Goal: Task Accomplishment & Management: Use online tool/utility

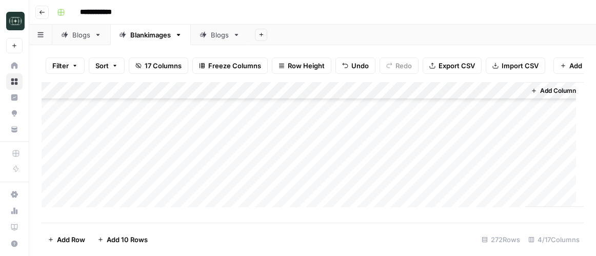
scroll to position [4656, 0]
click at [331, 14] on div "**********" at bounding box center [319, 12] width 533 height 16
click at [277, 178] on div "Add Column" at bounding box center [313, 148] width 543 height 133
click at [271, 189] on div "Add Column" at bounding box center [313, 148] width 543 height 133
click at [272, 187] on div "Add Column" at bounding box center [313, 148] width 543 height 133
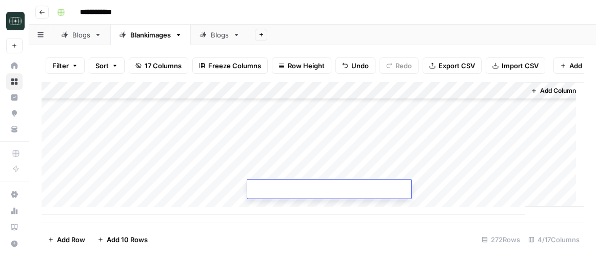
type textarea "**********"
click at [115, 207] on div "Add Column" at bounding box center [313, 148] width 543 height 133
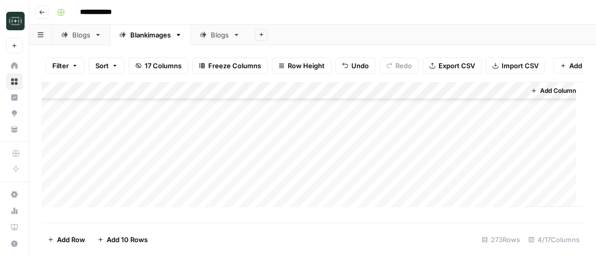
scroll to position [4673, 0]
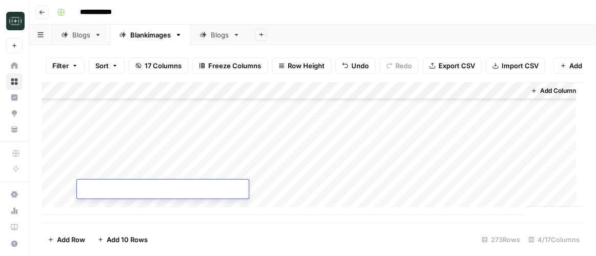
click at [116, 206] on div "Add Column" at bounding box center [313, 148] width 543 height 133
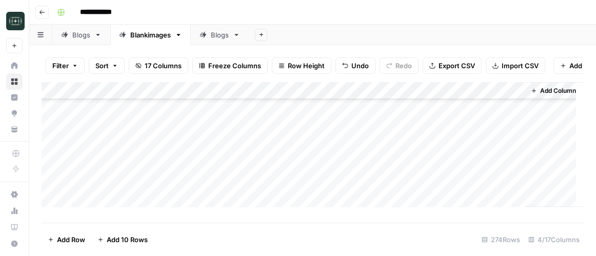
click at [110, 207] on div "Add Column" at bounding box center [313, 148] width 543 height 133
click at [104, 206] on div "Add Column" at bounding box center [313, 148] width 543 height 133
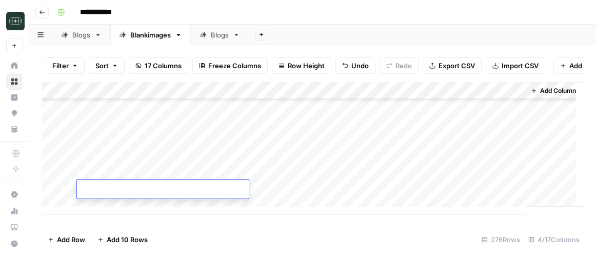
click at [104, 206] on div "Add Column" at bounding box center [313, 148] width 543 height 133
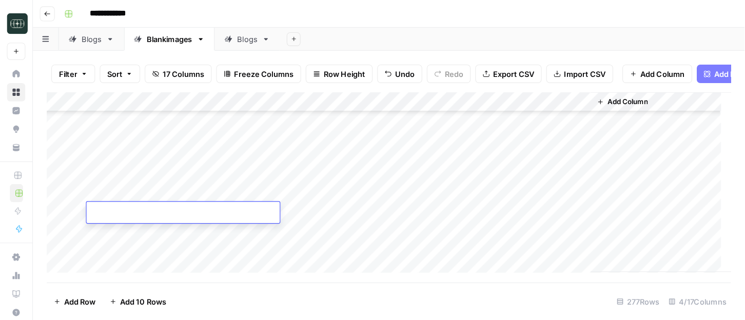
scroll to position [4663, 0]
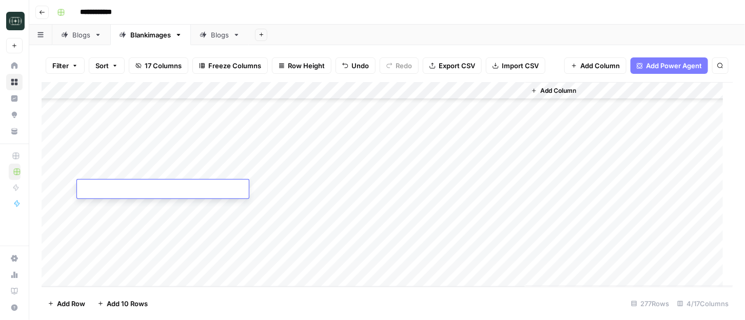
click at [297, 189] on div "Add Column" at bounding box center [388, 184] width 692 height 205
click at [293, 210] on div "Add Column" at bounding box center [388, 184] width 692 height 205
click at [269, 227] on div "Add Column" at bounding box center [388, 184] width 692 height 205
click at [282, 244] on div "Add Column" at bounding box center [388, 184] width 692 height 205
click at [273, 256] on div "Add Column" at bounding box center [388, 184] width 692 height 205
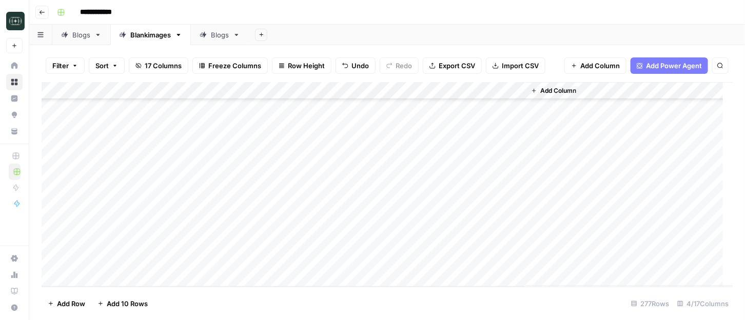
click at [293, 256] on div "Add Column" at bounding box center [388, 184] width 692 height 205
type textarea "**********"
click at [175, 256] on div "Add Column" at bounding box center [388, 184] width 692 height 205
click at [102, 256] on div "Add Column" at bounding box center [388, 184] width 692 height 205
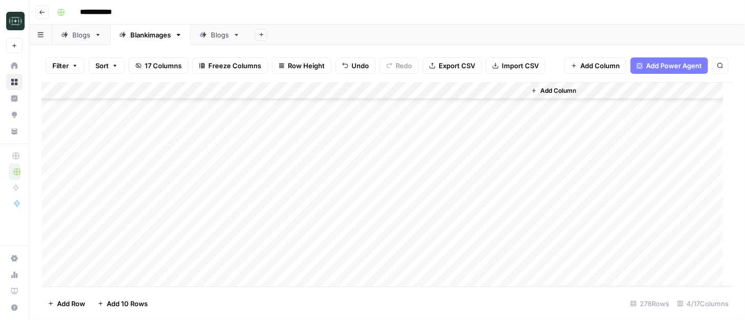
click at [102, 256] on div "Add Column" at bounding box center [388, 184] width 692 height 205
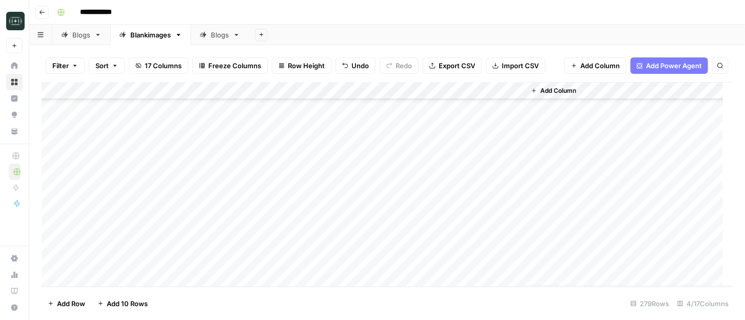
click at [102, 256] on div "Add Column" at bounding box center [388, 184] width 692 height 205
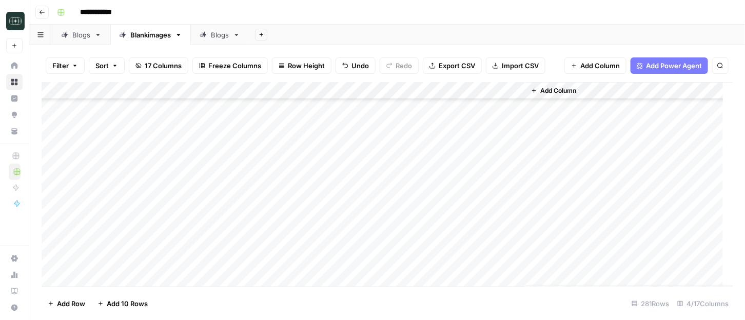
click at [307, 207] on div "Add Column" at bounding box center [388, 184] width 692 height 205
click at [290, 229] on div "Add Column" at bounding box center [388, 184] width 692 height 205
click at [274, 246] on div "Add Column" at bounding box center [388, 184] width 692 height 205
click at [266, 256] on div "Add Column" at bounding box center [388, 184] width 692 height 205
click at [270, 256] on div "Add Column" at bounding box center [388, 184] width 692 height 205
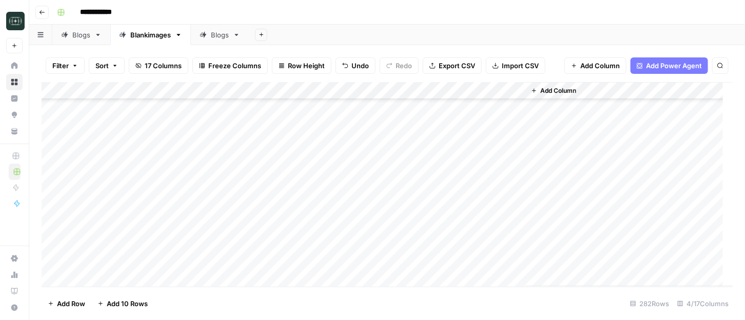
scroll to position [4751, 0]
click at [273, 256] on div "Add Column" at bounding box center [388, 184] width 692 height 205
click at [106, 256] on div "Add Column" at bounding box center [388, 184] width 692 height 205
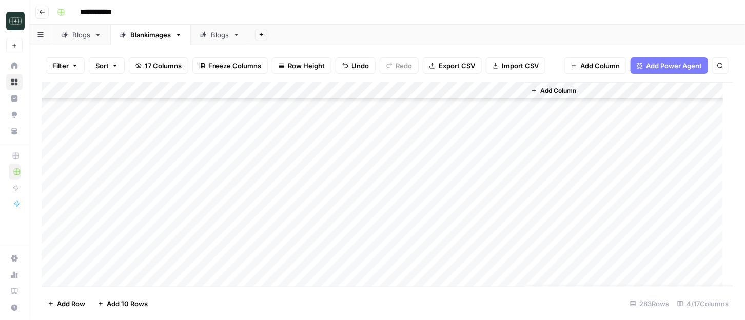
click at [106, 256] on div "Add Column" at bounding box center [388, 184] width 692 height 205
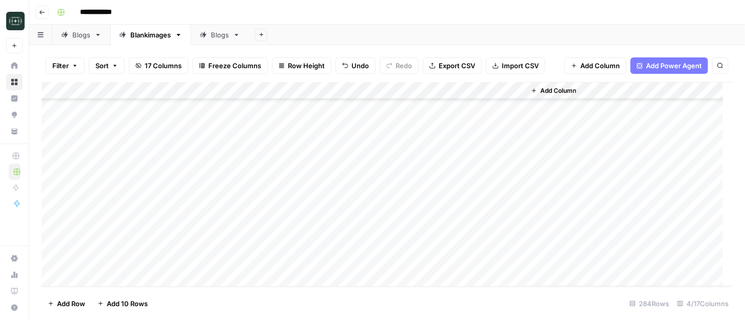
scroll to position [4802, 0]
click at [106, 256] on div "Add Column" at bounding box center [388, 184] width 692 height 205
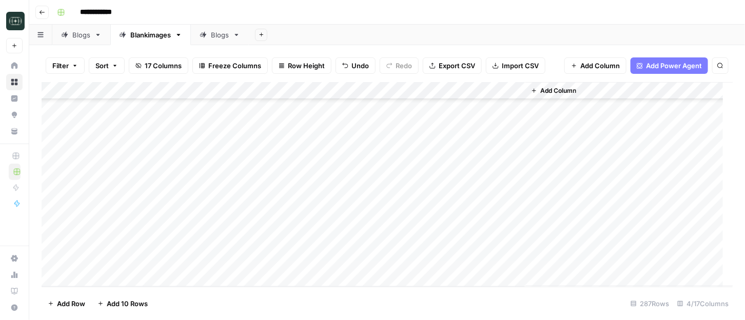
click at [106, 256] on div "Add Column" at bounding box center [388, 184] width 692 height 205
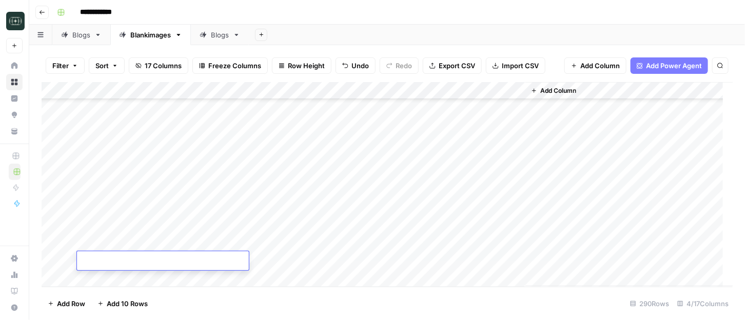
click at [271, 131] on div "Add Column" at bounding box center [388, 184] width 692 height 205
click at [387, 168] on div "Add Column" at bounding box center [388, 184] width 692 height 205
click at [380, 187] on div "Add Column" at bounding box center [388, 184] width 692 height 205
click at [374, 205] on div "Add Column" at bounding box center [388, 184] width 692 height 205
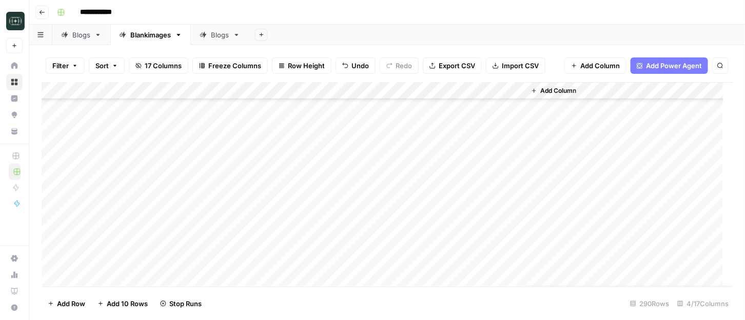
click at [373, 222] on div "Add Column" at bounding box center [388, 184] width 692 height 205
click at [372, 240] on div "Add Column" at bounding box center [388, 184] width 692 height 205
click at [374, 256] on div "Add Column" at bounding box center [388, 184] width 692 height 205
click at [372, 209] on div "Add Column" at bounding box center [388, 184] width 692 height 205
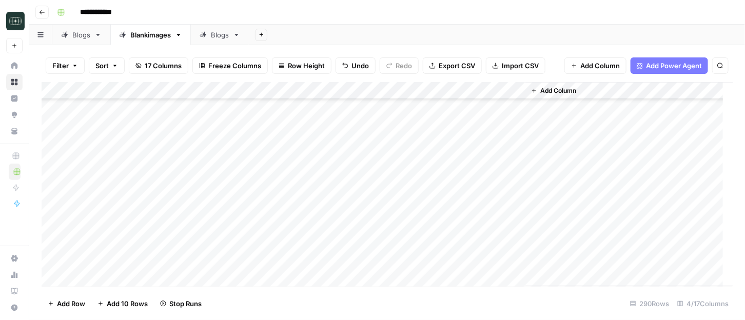
click at [370, 225] on div "Add Column" at bounding box center [388, 184] width 692 height 205
click at [368, 241] on div "Add Column" at bounding box center [388, 184] width 692 height 205
click at [368, 256] on div "Add Column" at bounding box center [388, 184] width 692 height 205
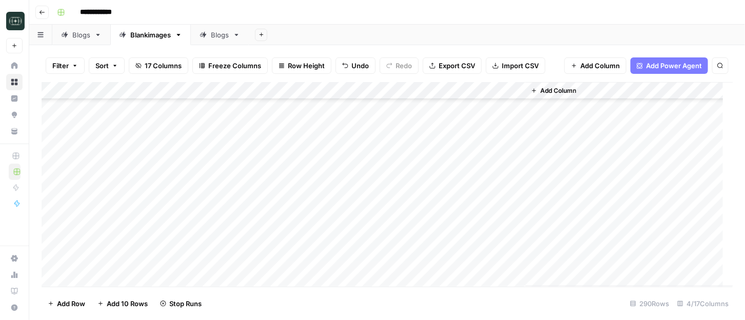
click at [384, 165] on div "Add Column" at bounding box center [388, 184] width 692 height 205
click at [385, 184] on div "Add Column" at bounding box center [388, 184] width 692 height 205
click at [385, 201] on div "Add Column" at bounding box center [388, 184] width 692 height 205
click at [387, 114] on div "Add Column" at bounding box center [388, 184] width 692 height 205
click at [386, 132] on div "Add Column" at bounding box center [388, 184] width 692 height 205
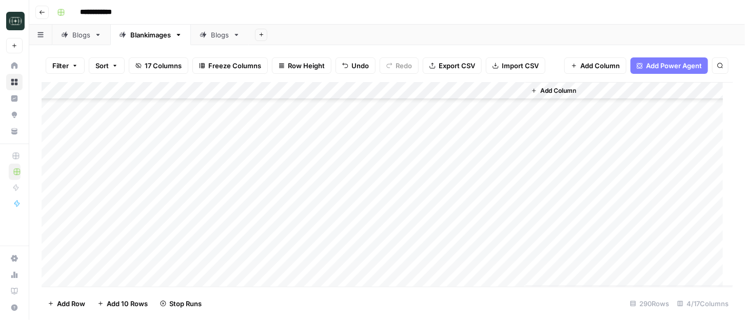
scroll to position [4633, 0]
click at [385, 184] on div "Add Column" at bounding box center [388, 184] width 692 height 205
click at [385, 202] on div "Add Column" at bounding box center [388, 184] width 692 height 205
click at [387, 219] on div "Add Column" at bounding box center [388, 184] width 692 height 205
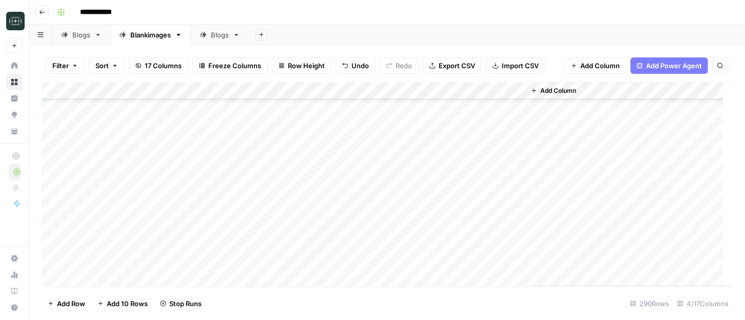
click at [388, 145] on div "Add Column" at bounding box center [388, 184] width 692 height 205
click at [385, 160] on div "Add Column" at bounding box center [388, 184] width 692 height 205
click at [480, 168] on div "Add Column" at bounding box center [388, 184] width 692 height 205
click at [517, 165] on div "Add Column" at bounding box center [388, 184] width 692 height 205
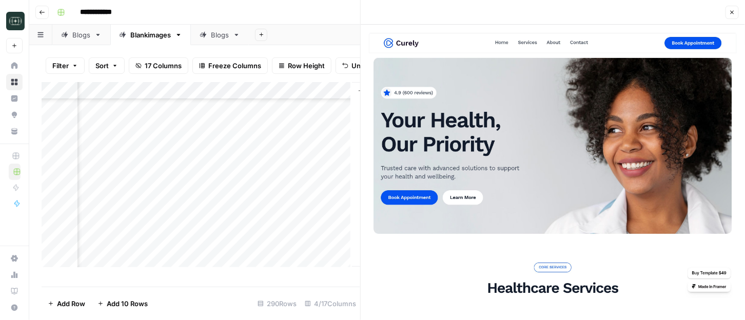
scroll to position [4633, 171]
click at [313, 195] on div "Add Column" at bounding box center [201, 179] width 319 height 195
click at [596, 9] on icon "button" at bounding box center [732, 12] width 6 height 6
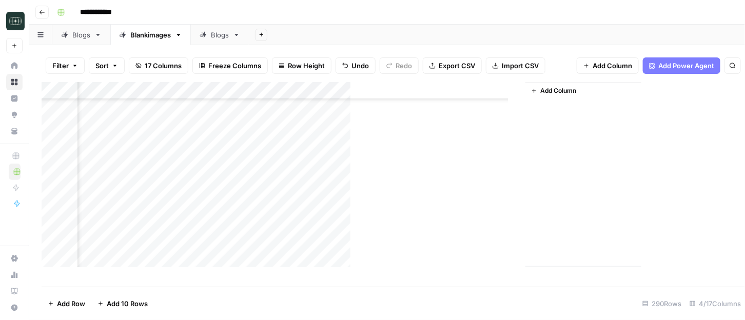
scroll to position [4633, 0]
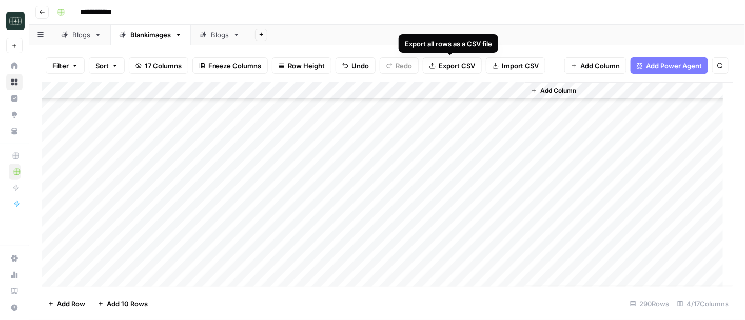
click at [461, 65] on span "Export CSV" at bounding box center [457, 66] width 36 height 10
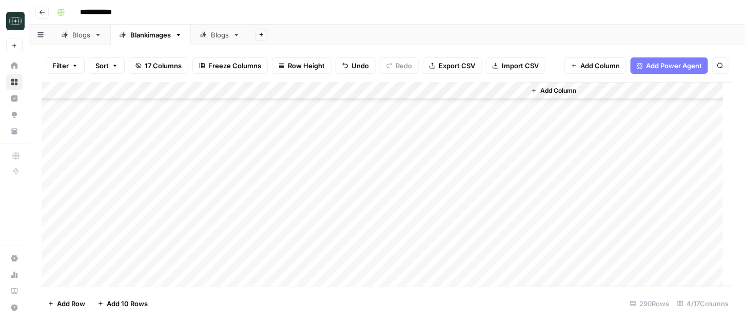
click at [480, 167] on div "Add Column" at bounding box center [388, 184] width 692 height 205
click at [516, 186] on div "Add Column" at bounding box center [388, 184] width 692 height 205
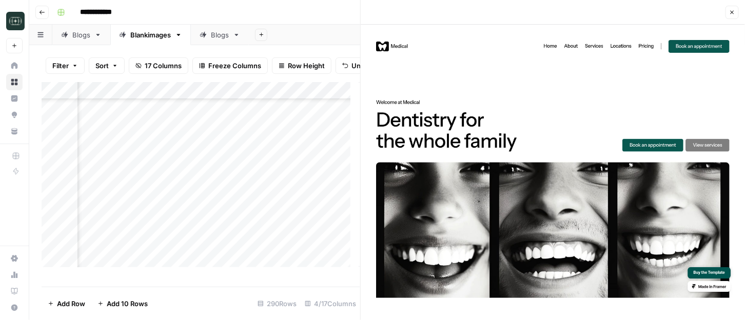
scroll to position [4633, 167]
click at [328, 211] on div "Add Column" at bounding box center [201, 179] width 319 height 195
click at [303, 194] on div "Add Column" at bounding box center [201, 179] width 319 height 195
click at [303, 215] on div "Add Column" at bounding box center [201, 179] width 319 height 195
click at [301, 232] on div "Add Column" at bounding box center [201, 179] width 319 height 195
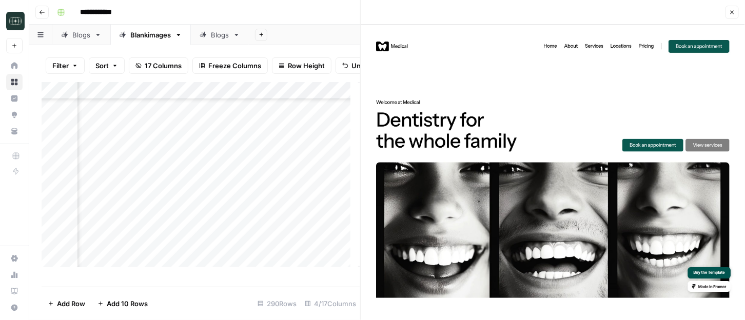
click at [311, 213] on div "Add Column" at bounding box center [201, 179] width 319 height 195
click at [346, 214] on div "Add Column" at bounding box center [201, 179] width 319 height 195
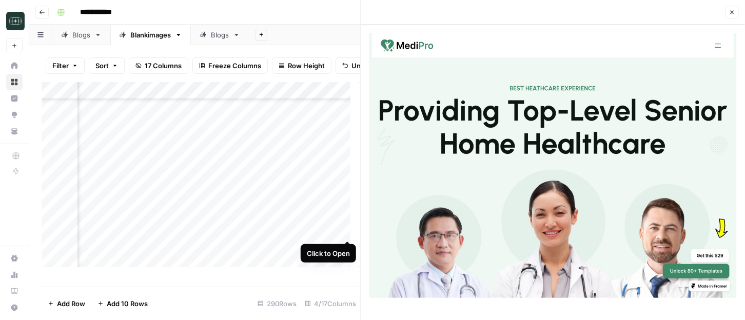
click at [345, 230] on div "Add Column" at bounding box center [201, 179] width 319 height 195
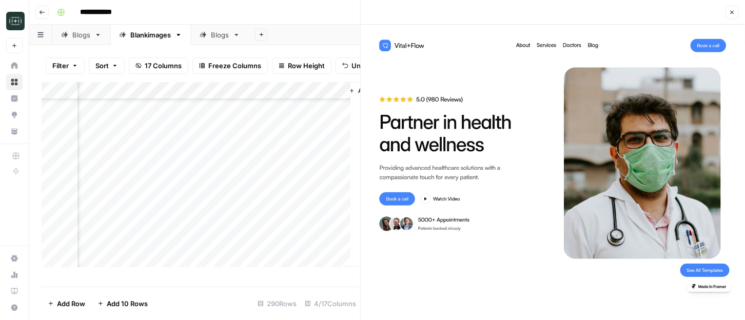
scroll to position [4697, 182]
click at [331, 183] on div "Add Column" at bounding box center [201, 179] width 319 height 195
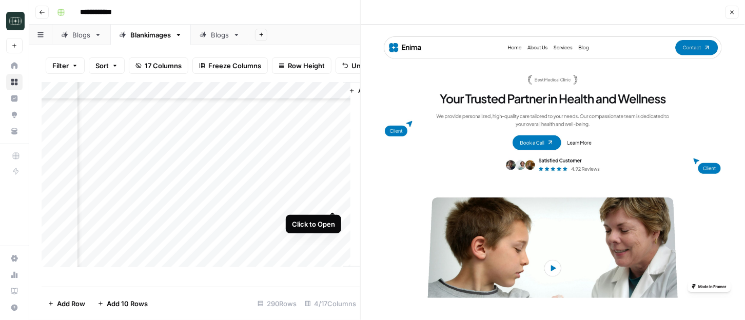
click at [332, 203] on div "Add Column" at bounding box center [201, 179] width 319 height 195
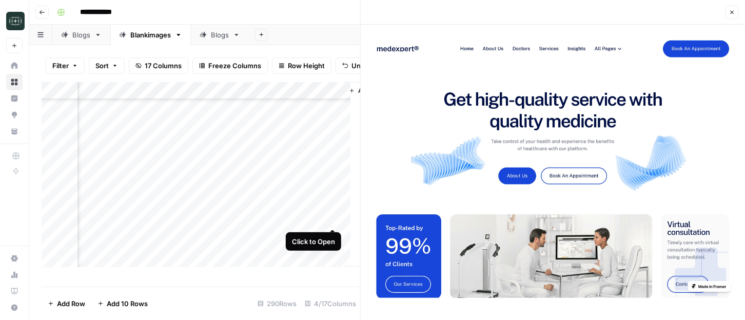
click at [334, 219] on div "Add Column" at bounding box center [201, 179] width 319 height 195
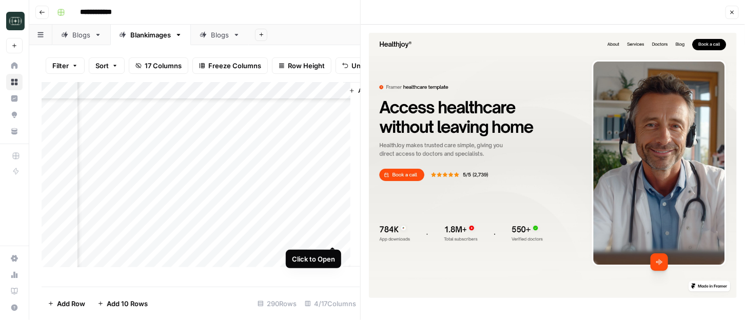
click at [333, 237] on div "Add Column" at bounding box center [201, 179] width 319 height 195
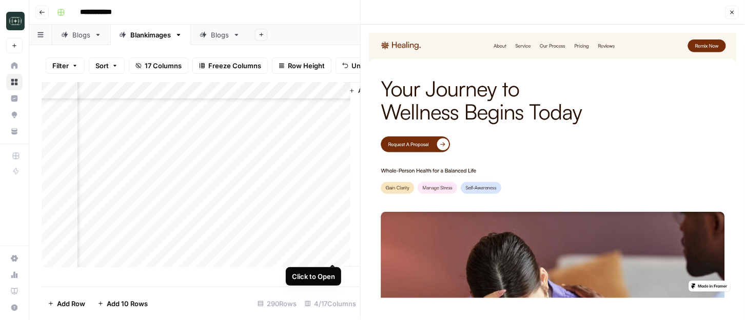
click at [333, 253] on div "Add Column" at bounding box center [201, 179] width 319 height 195
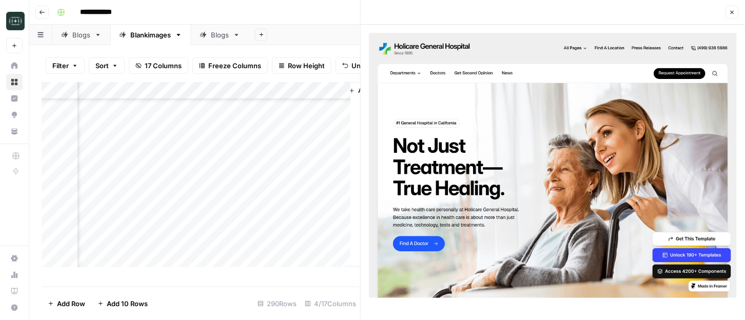
scroll to position [4761, 182]
click at [332, 206] on div "Add Column" at bounding box center [201, 179] width 319 height 195
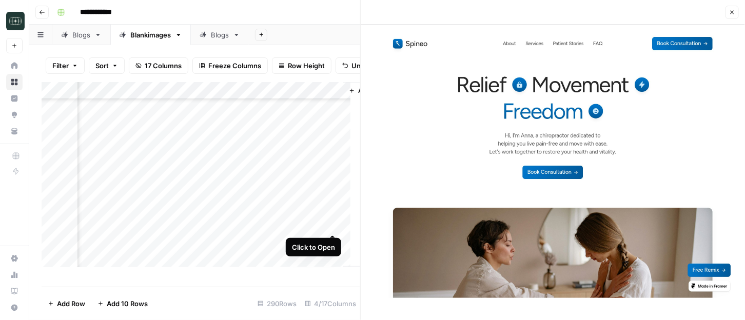
click at [332, 224] on div "Add Column" at bounding box center [201, 179] width 319 height 195
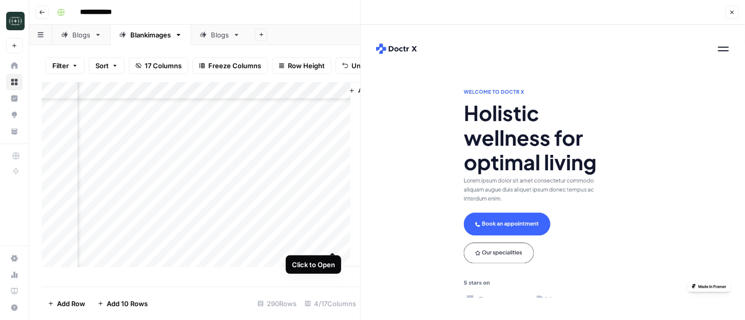
click at [332, 241] on div "Add Column" at bounding box center [201, 179] width 319 height 195
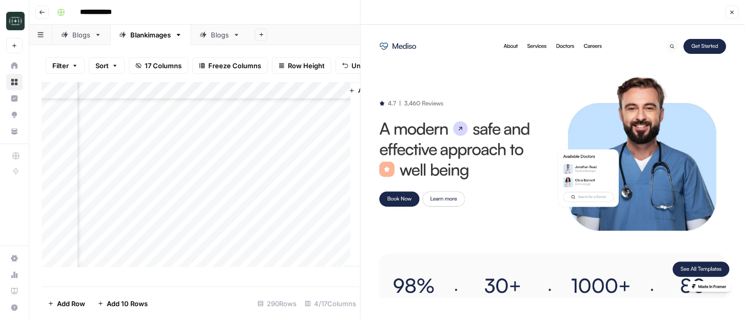
scroll to position [4826, 182]
click at [333, 196] on div "Add Column" at bounding box center [201, 179] width 319 height 195
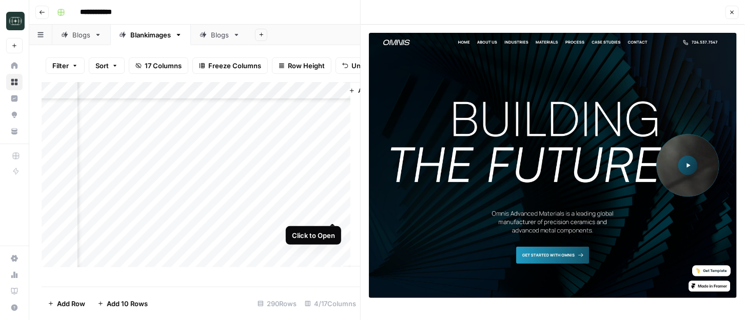
click at [333, 213] on div "Add Column" at bounding box center [201, 179] width 319 height 195
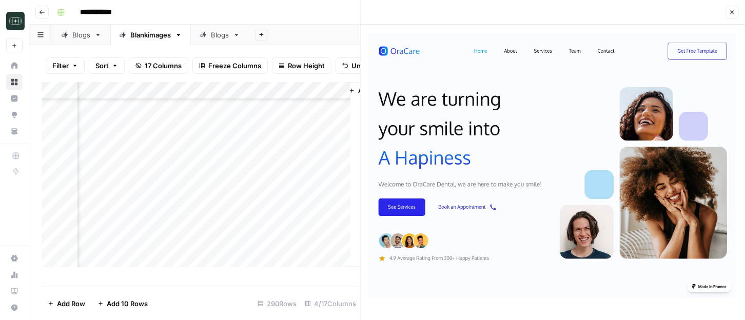
click at [99, 226] on div "Add Column" at bounding box center [201, 179] width 319 height 195
click at [202, 229] on div "Add Column" at bounding box center [201, 179] width 319 height 195
click at [239, 230] on div "Add Column" at bounding box center [201, 179] width 319 height 195
click at [334, 229] on div "Add Column" at bounding box center [201, 179] width 319 height 195
